Goal: Contribute content: Add original content to the website for others to see

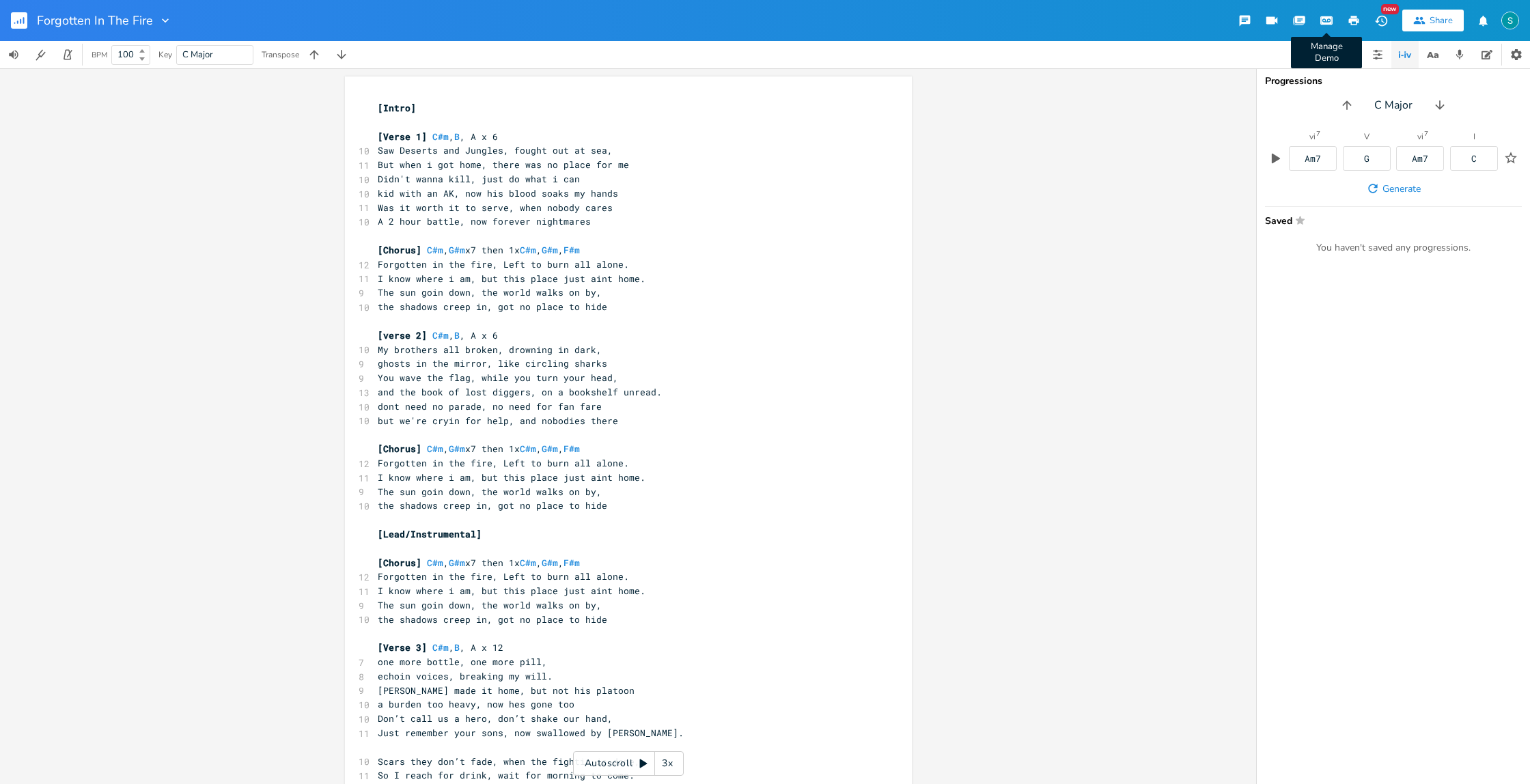
click at [1330, 21] on icon "button" at bounding box center [1326, 21] width 10 height 7
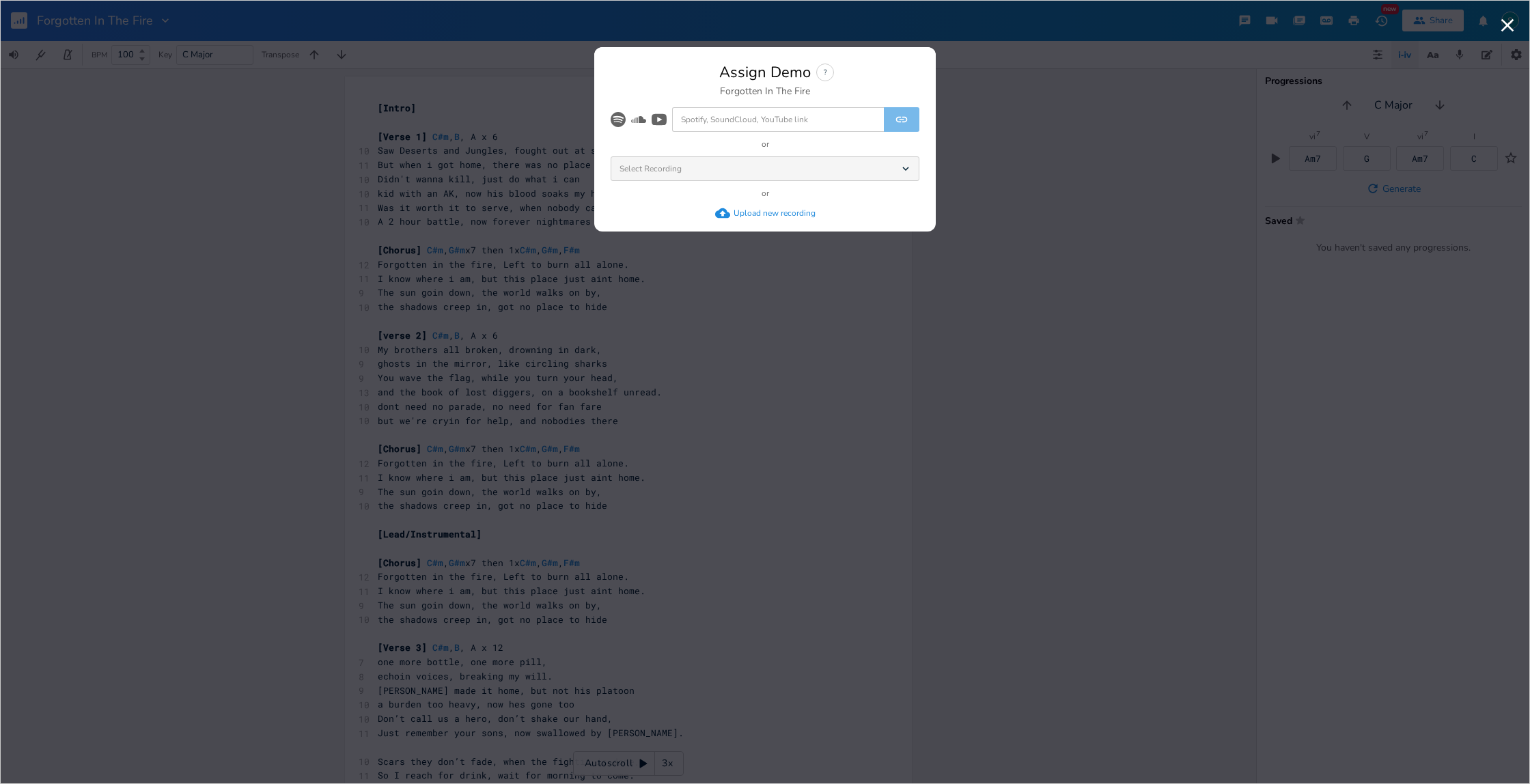
click at [912, 172] on div "Select Recording Dropdown" at bounding box center [765, 168] width 309 height 25
click at [819, 75] on div "?" at bounding box center [825, 72] width 18 height 18
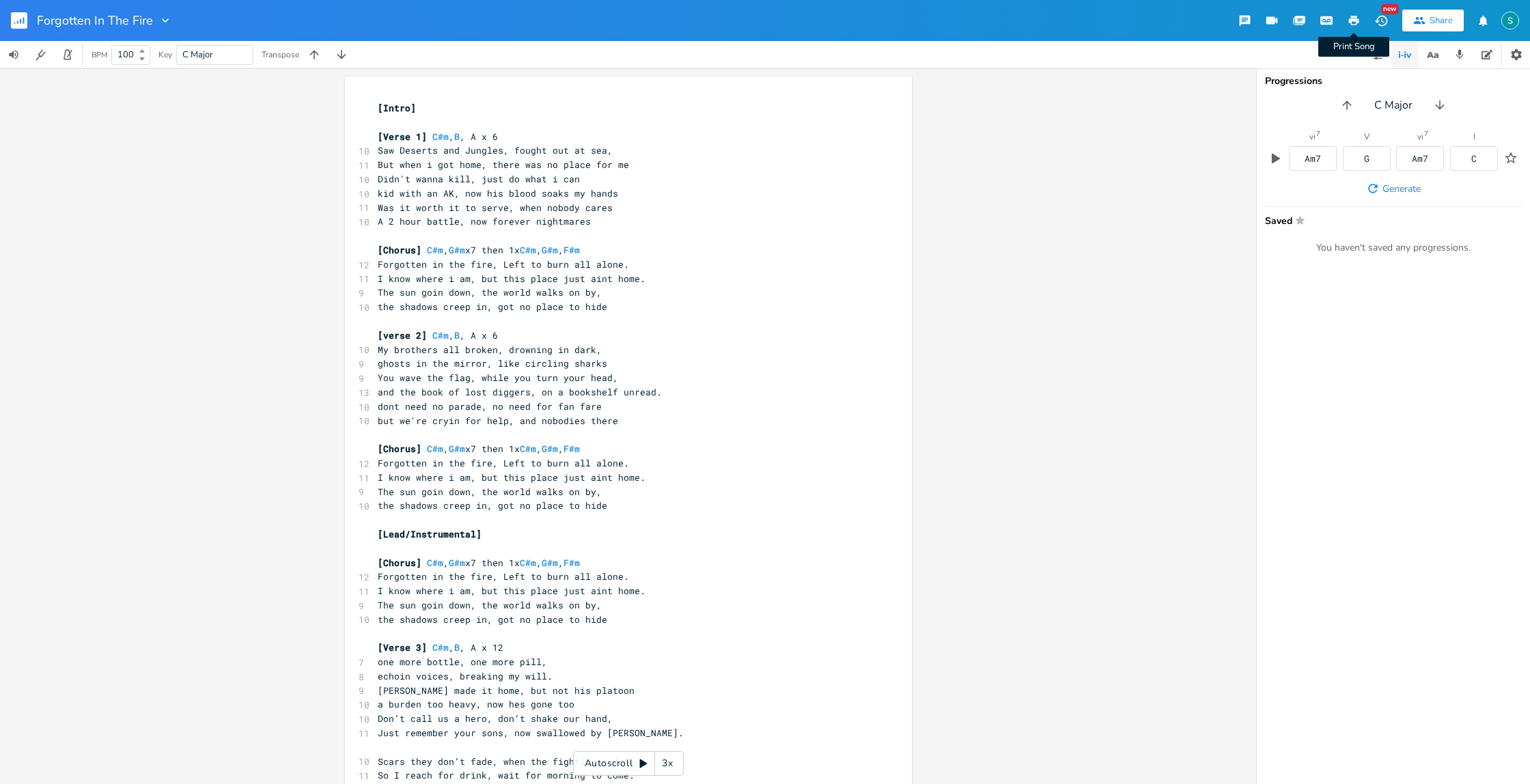
click at [1350, 21] on icon "button" at bounding box center [1354, 20] width 10 height 9
click at [375, 108] on pre "[Intro]" at bounding box center [621, 108] width 493 height 15
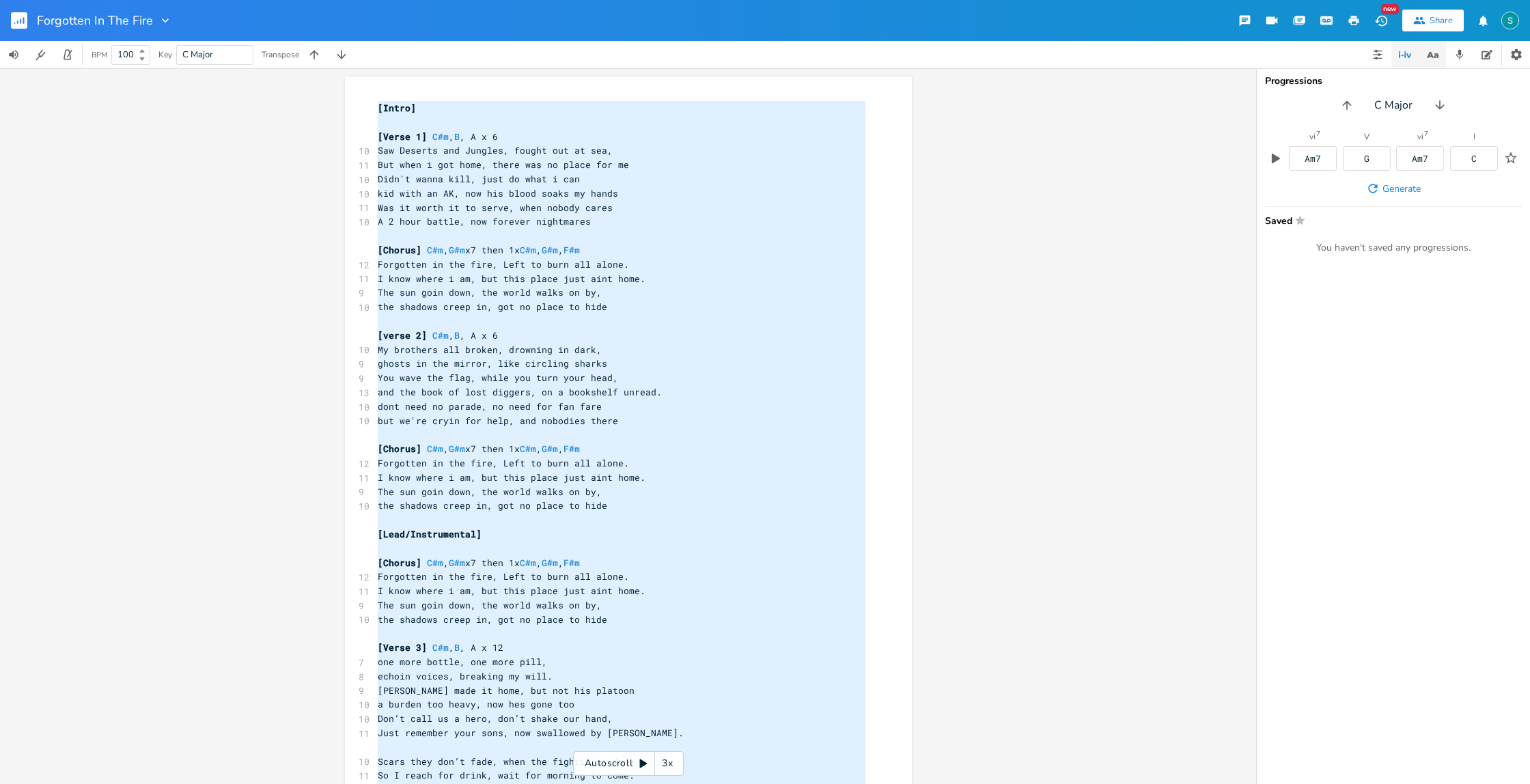
click at [1431, 53] on icon "button" at bounding box center [1430, 55] width 7 height 6
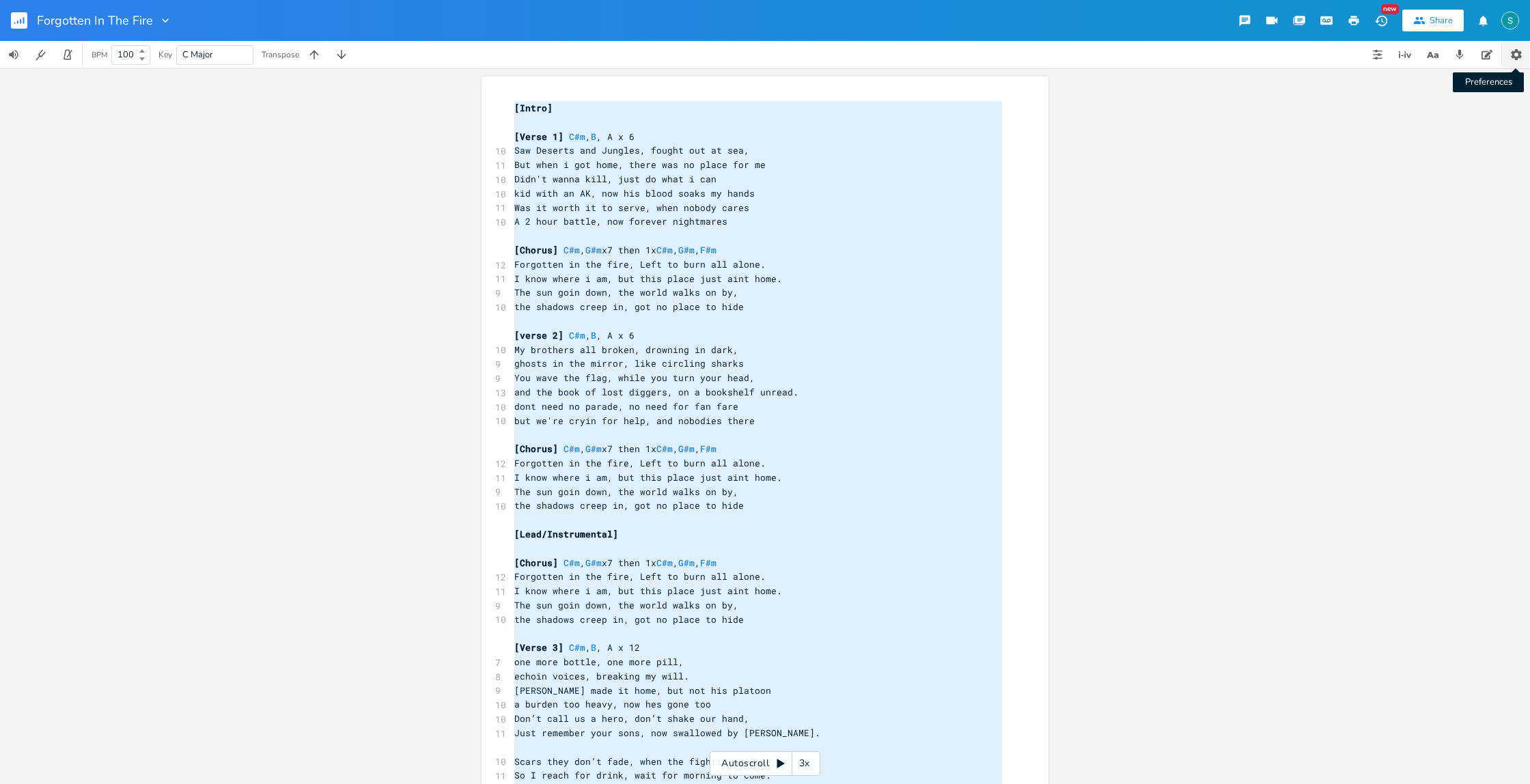
click at [1524, 54] on button "Preferences" at bounding box center [1515, 55] width 27 height 27
type textarea "[Intro] [Verse 1] C#m, B, A x 6 Saw Deserts and Jungles, fought out at sea, But…"
click at [785, 150] on pre "Saw Deserts and Jungles, fought out at sea," at bounding box center [758, 150] width 493 height 15
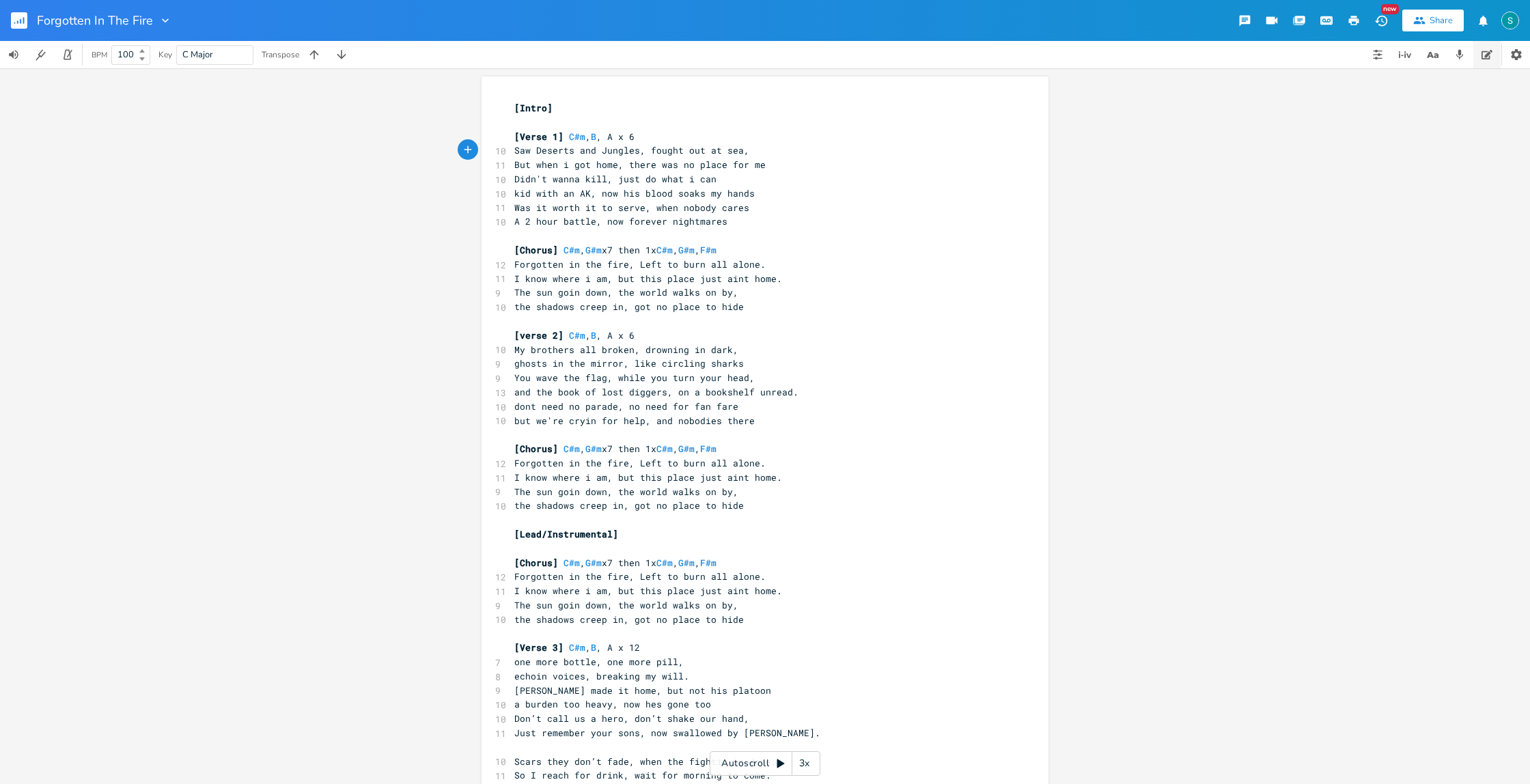
click at [1485, 57] on icon "button" at bounding box center [1486, 54] width 11 height 9
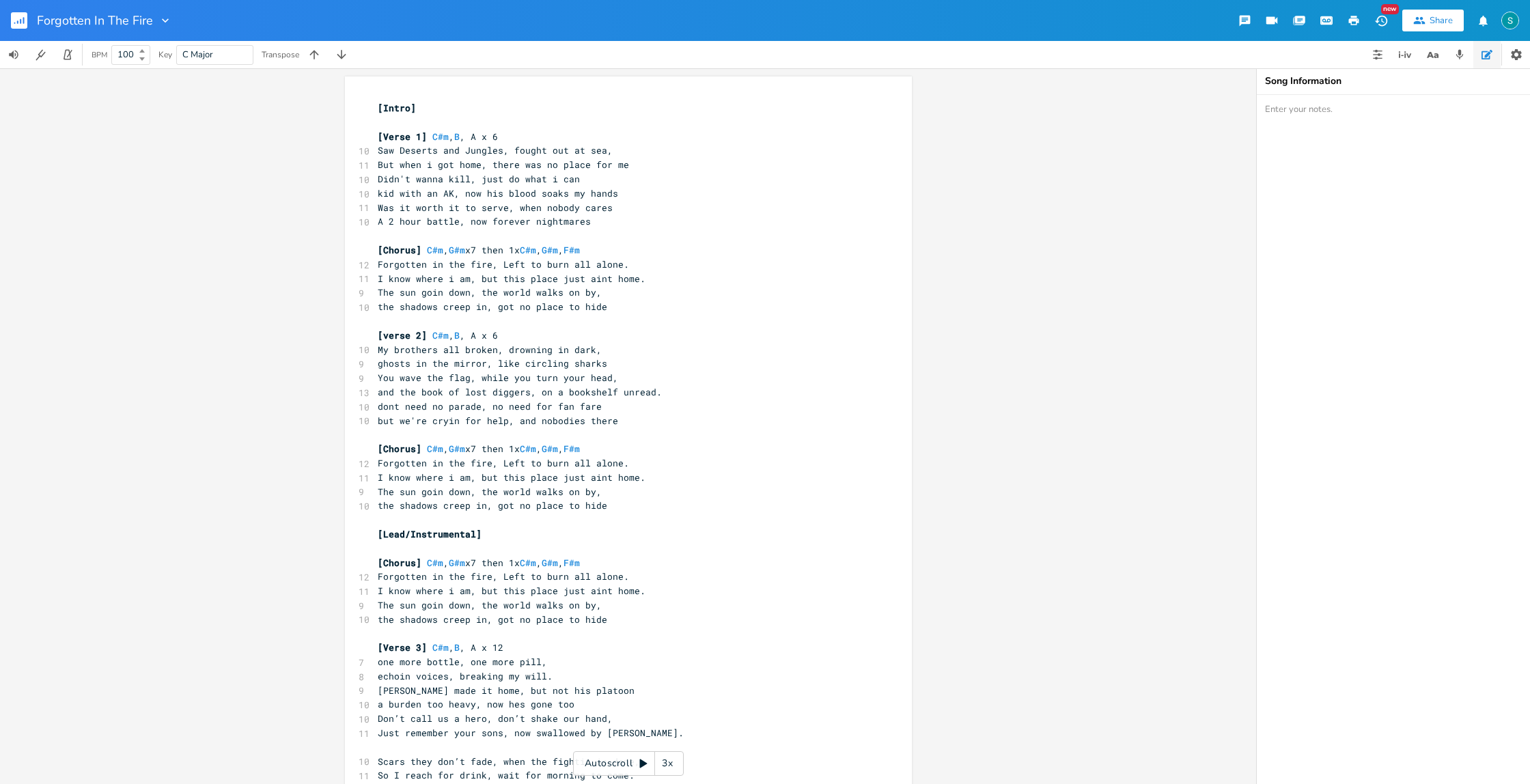
click at [1487, 58] on icon "button" at bounding box center [1486, 54] width 11 height 9
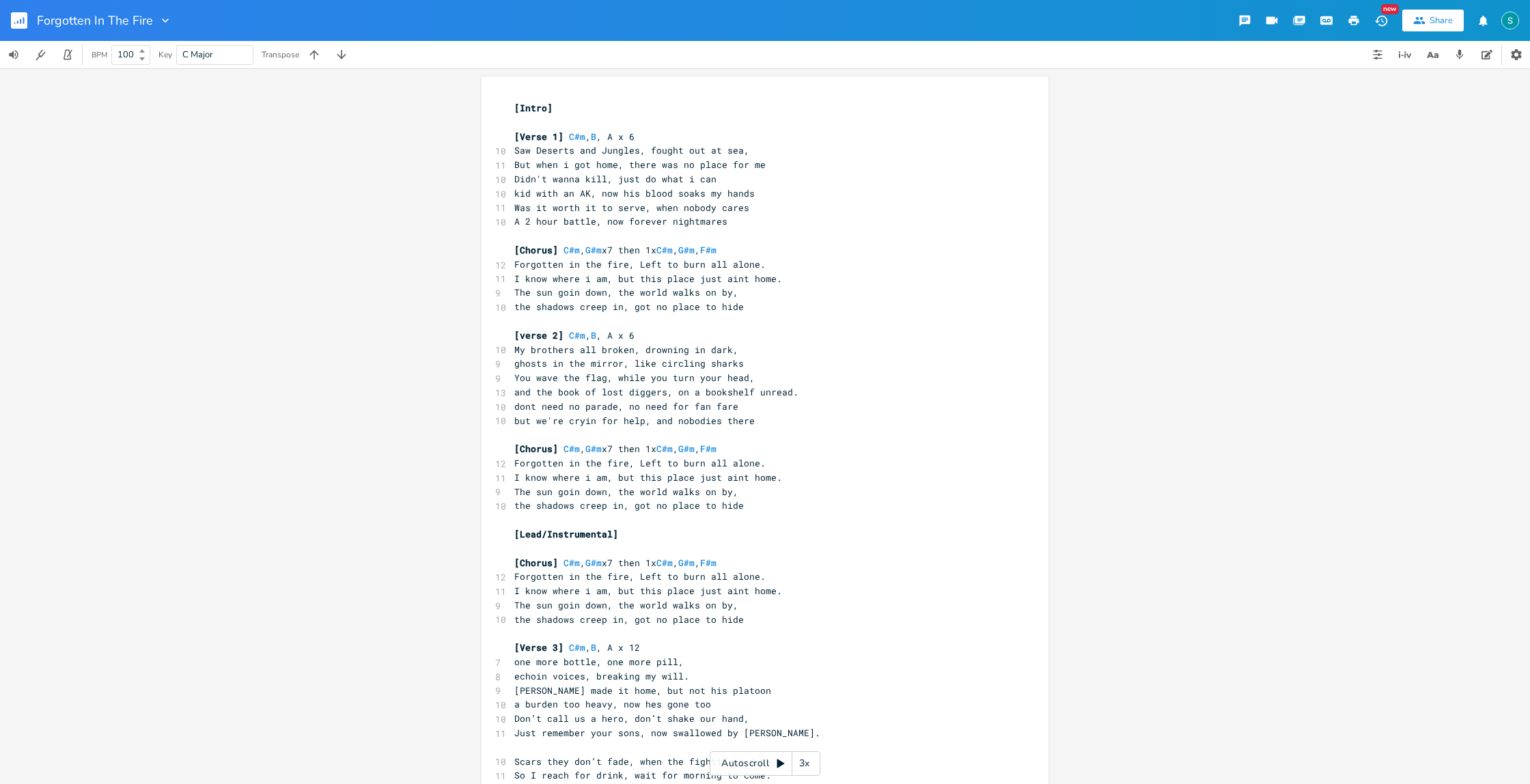
type textarea "​"
click at [885, 425] on pre "but we're cryin for help, and nobodies there" at bounding box center [758, 421] width 493 height 15
click at [75, 55] on button "Start Metronome" at bounding box center [69, 55] width 27 height 27
click at [75, 55] on button "button" at bounding box center [69, 55] width 27 height 27
click at [1509, 19] on img "button" at bounding box center [1509, 21] width 18 height 18
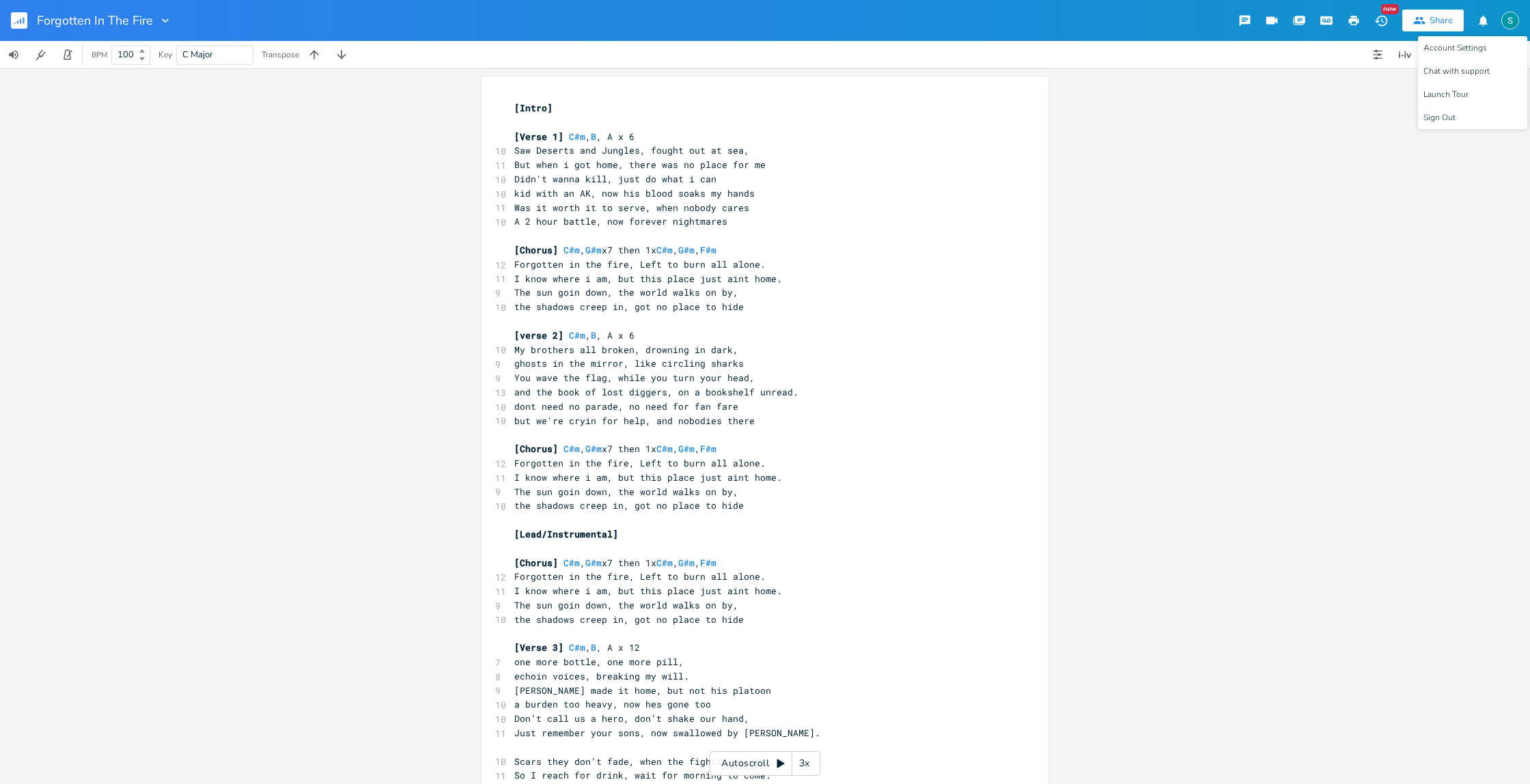
click at [1509, 19] on img "button" at bounding box center [1509, 21] width 18 height 18
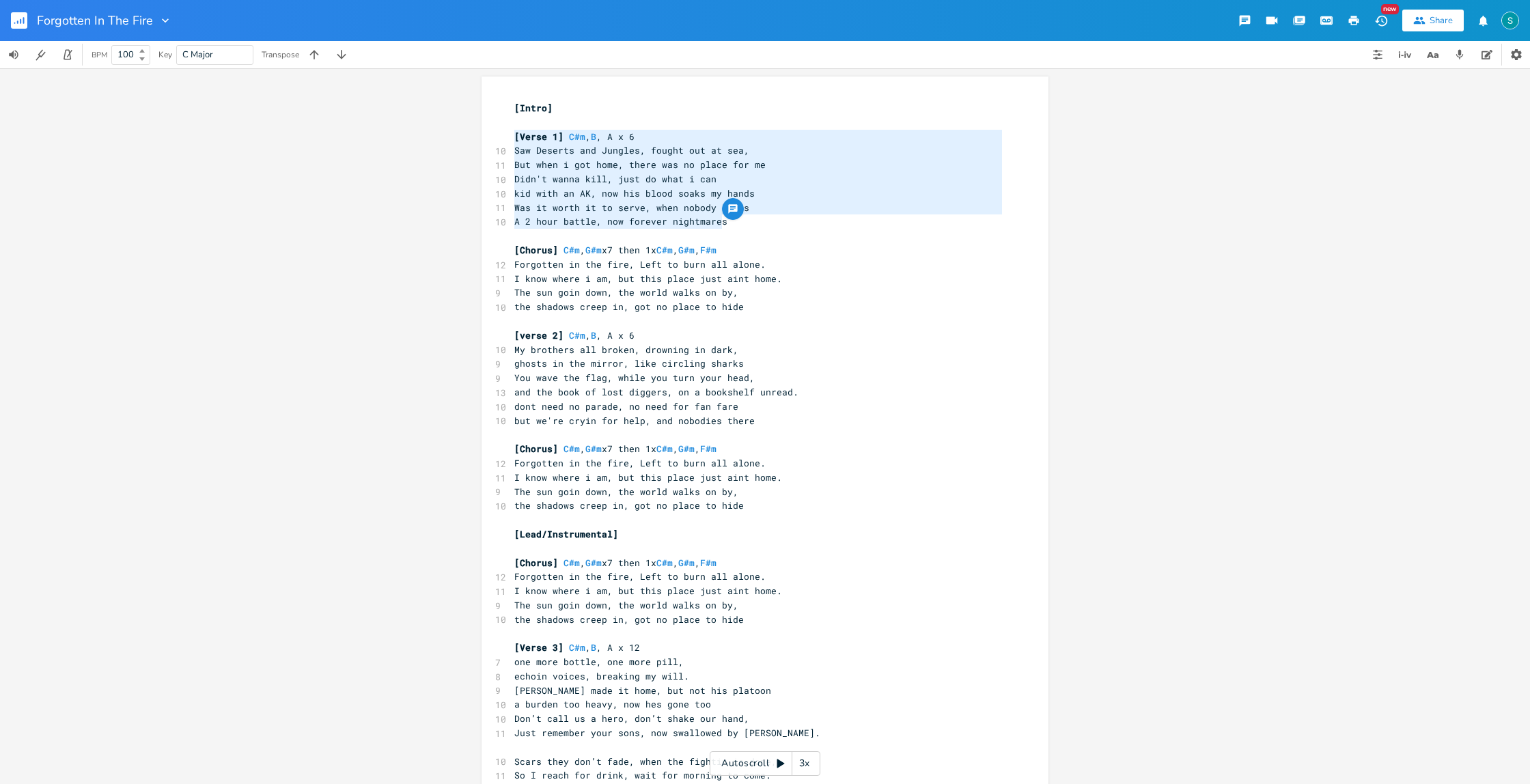
drag, startPoint x: 711, startPoint y: 220, endPoint x: 508, endPoint y: 141, distance: 217.8
click at [512, 141] on div "[Intro] ​ [Verse 1] C#m , B , A x 6 10 Saw Deserts and Jungles, fought out at s…" at bounding box center [758, 590] width 493 height 979
type textarea "[Verse 1] C#m, B, A x 6 Saw Deserts and Jungles, fought out at sea, But when i …"
click at [1008, 356] on div "x [Intro] ​ [Verse 1] C#m , B , A x 6 10 Saw Deserts and Jungles, fought out at…" at bounding box center [775, 591] width 527 height 985
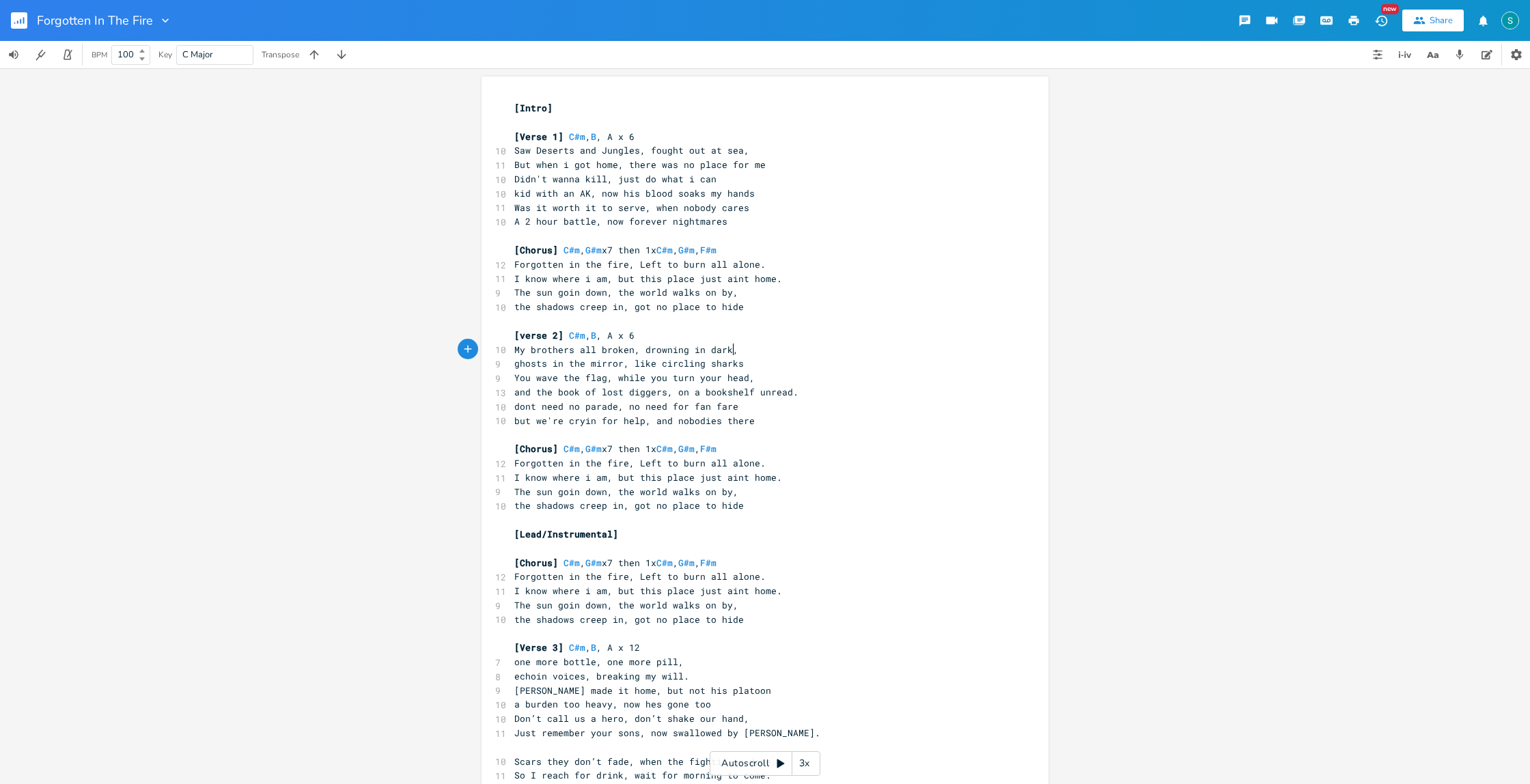
click at [1348, 20] on icon "button" at bounding box center [1353, 21] width 12 height 12
click at [163, 19] on icon "button" at bounding box center [165, 21] width 14 height 14
click at [1511, 57] on icon "button" at bounding box center [1516, 54] width 11 height 11
click at [1350, 19] on icon "button" at bounding box center [1354, 20] width 10 height 9
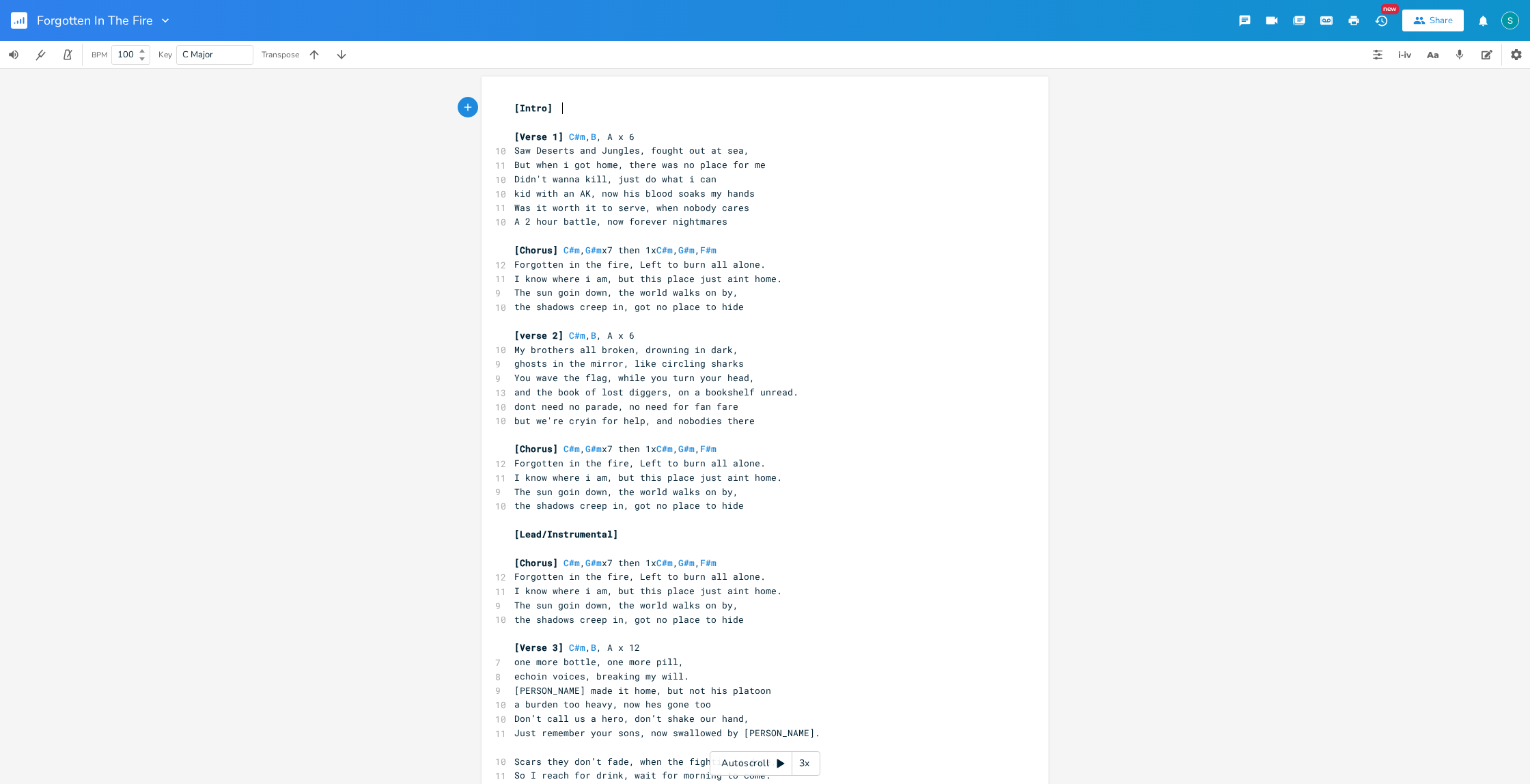
type textarea "[Intro]"
drag, startPoint x: 563, startPoint y: 106, endPoint x: 496, endPoint y: 106, distance: 67.0
click at [497, 106] on div "[Intro] x [Intro] ​ [Verse 1] C#m , B , A x 6 10 Saw Deserts and Jungles, fough…" at bounding box center [765, 588] width 567 height 1023
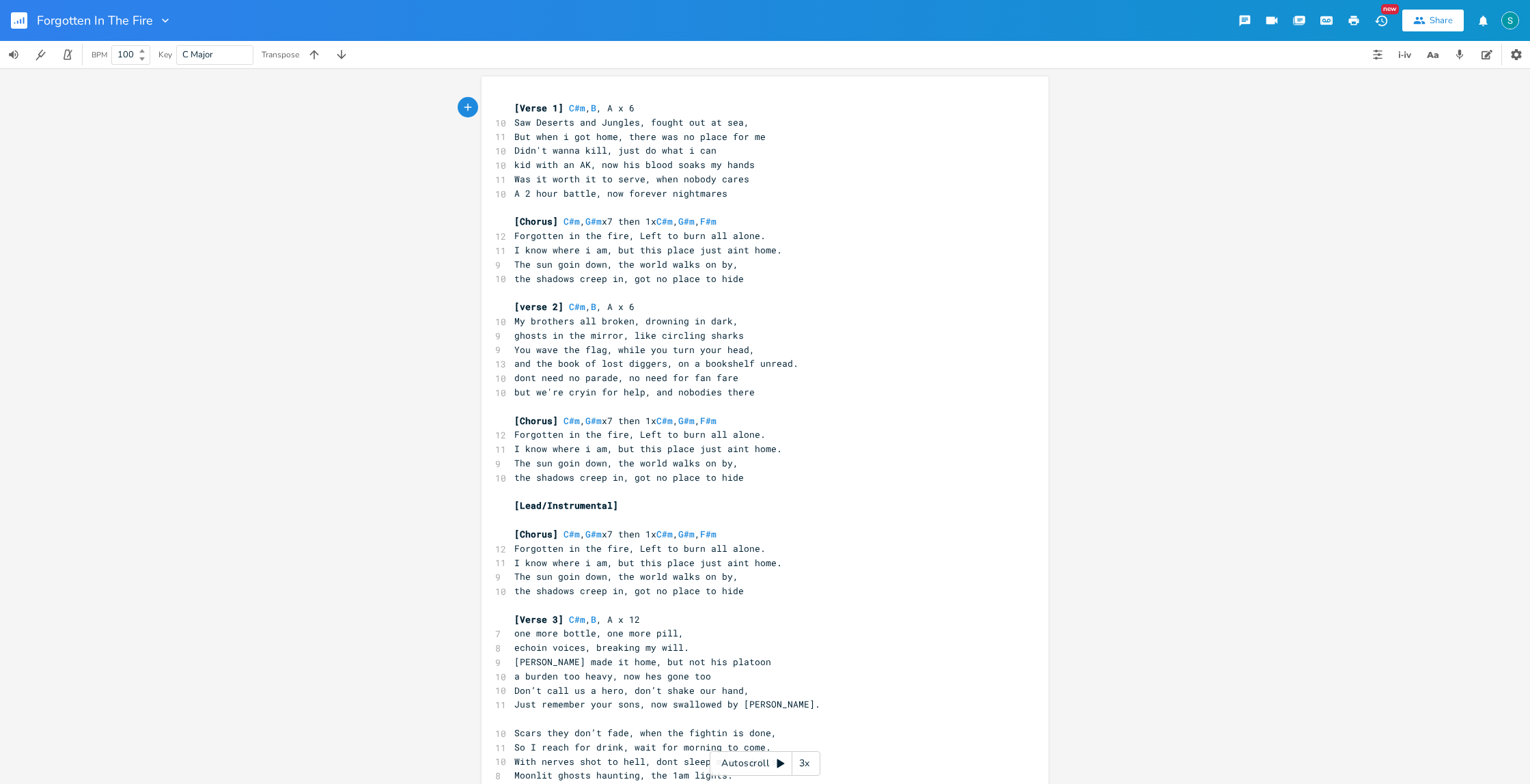
drag, startPoint x: 1357, startPoint y: 23, endPoint x: 1319, endPoint y: 31, distance: 38.8
click at [1357, 23] on icon "button" at bounding box center [1353, 21] width 12 height 12
click at [1359, 19] on icon "button" at bounding box center [1353, 21] width 12 height 12
